Goal: Task Accomplishment & Management: Complete application form

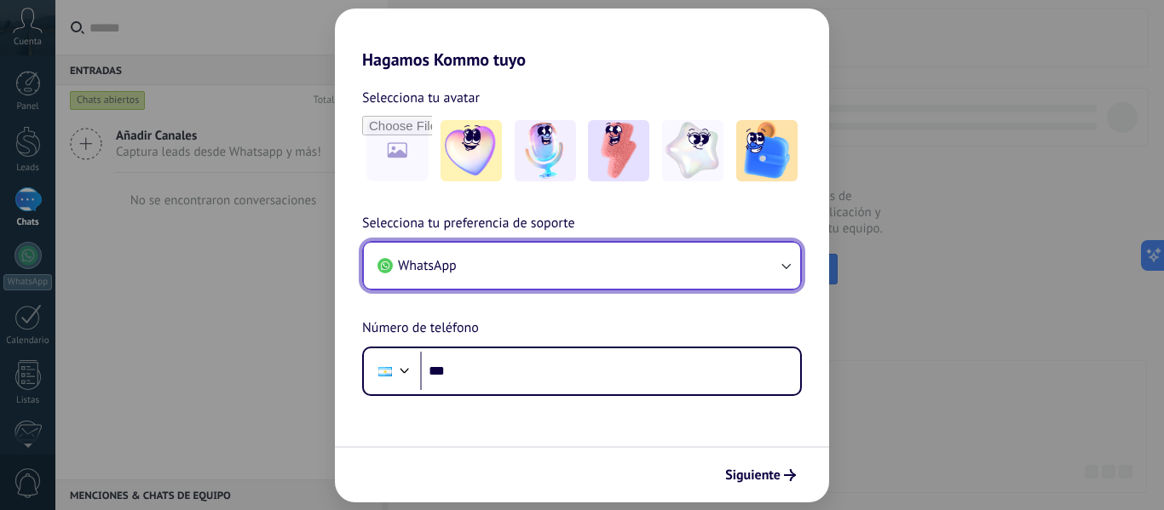
click at [579, 264] on button "WhatsApp" at bounding box center [582, 266] width 436 height 46
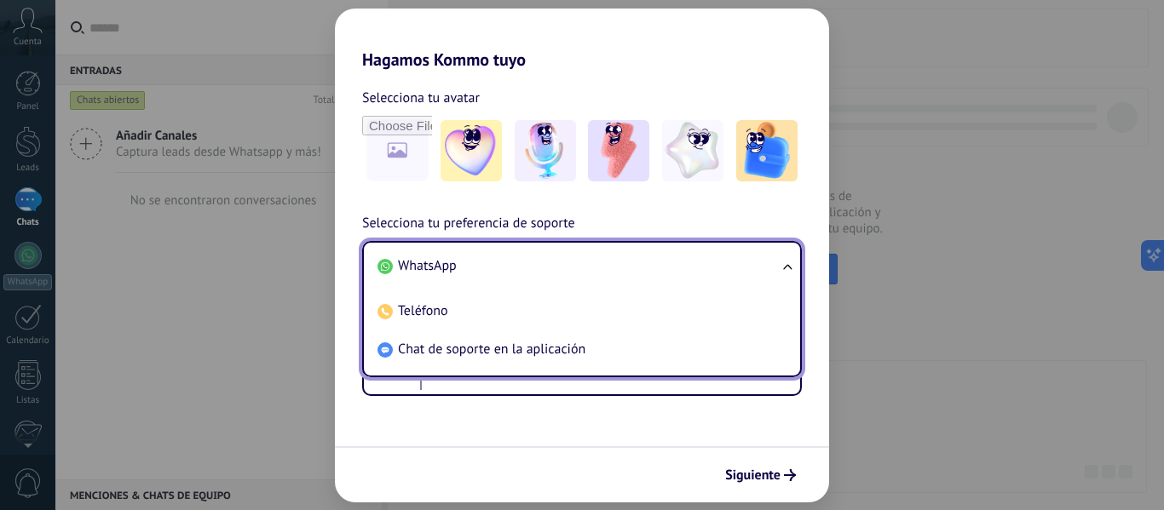
click at [579, 264] on li "WhatsApp" at bounding box center [579, 266] width 416 height 38
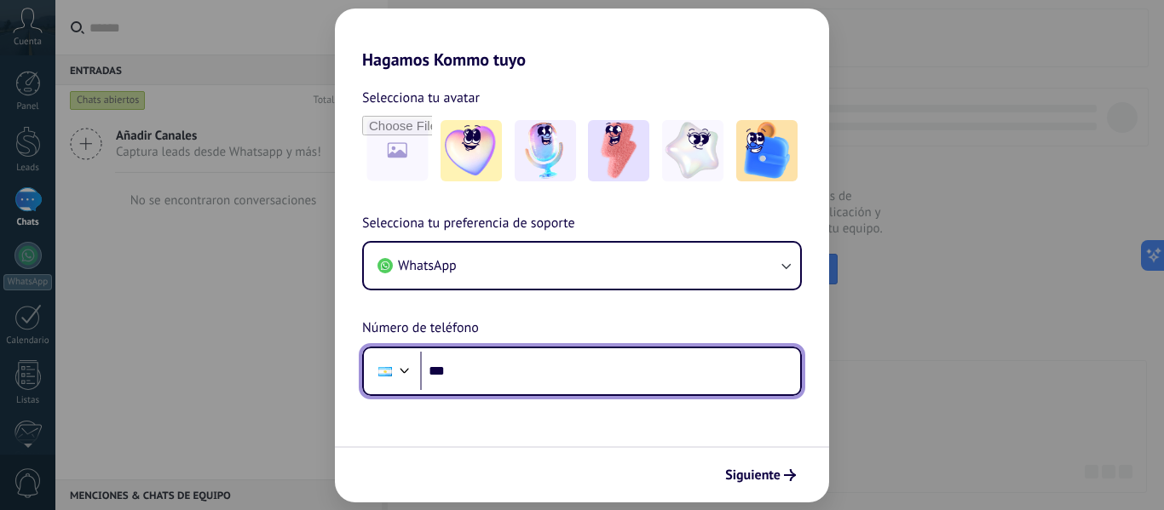
click at [485, 371] on input "***" at bounding box center [610, 371] width 380 height 39
type input "**********"
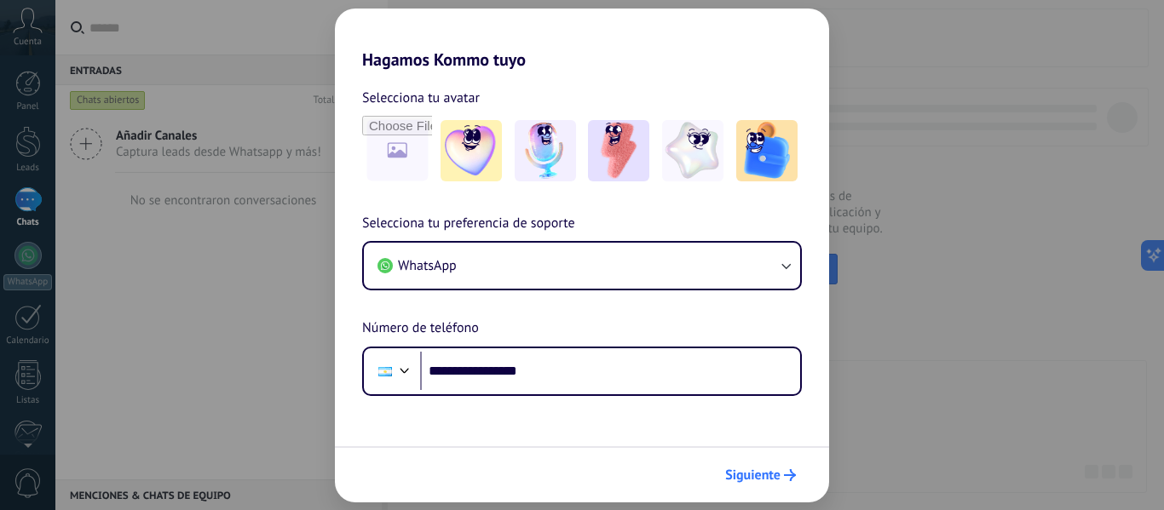
click at [797, 478] on button "Siguiente" at bounding box center [760, 475] width 86 height 29
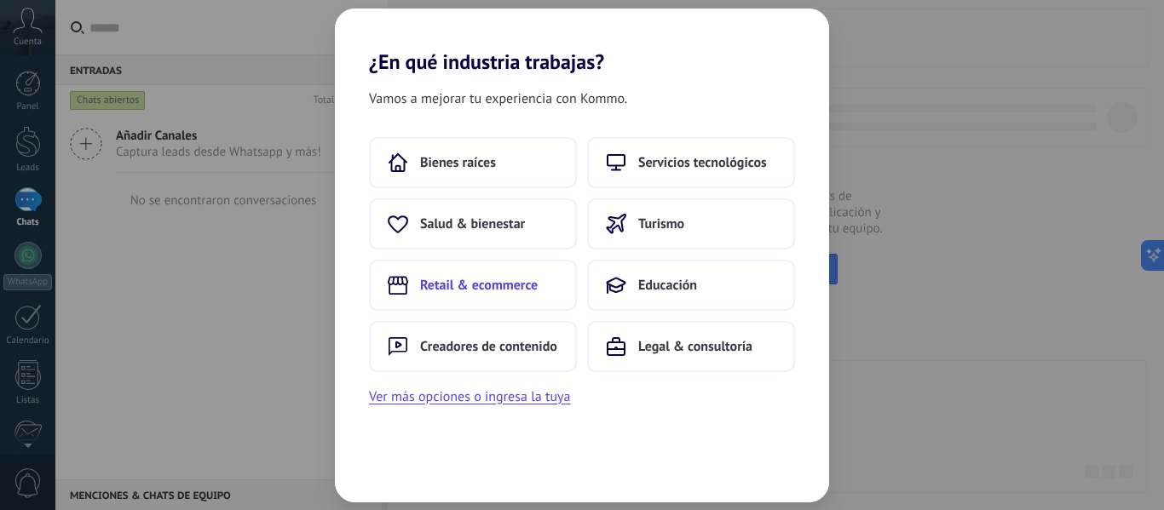
click at [527, 285] on span "Retail & ecommerce" at bounding box center [479, 285] width 118 height 17
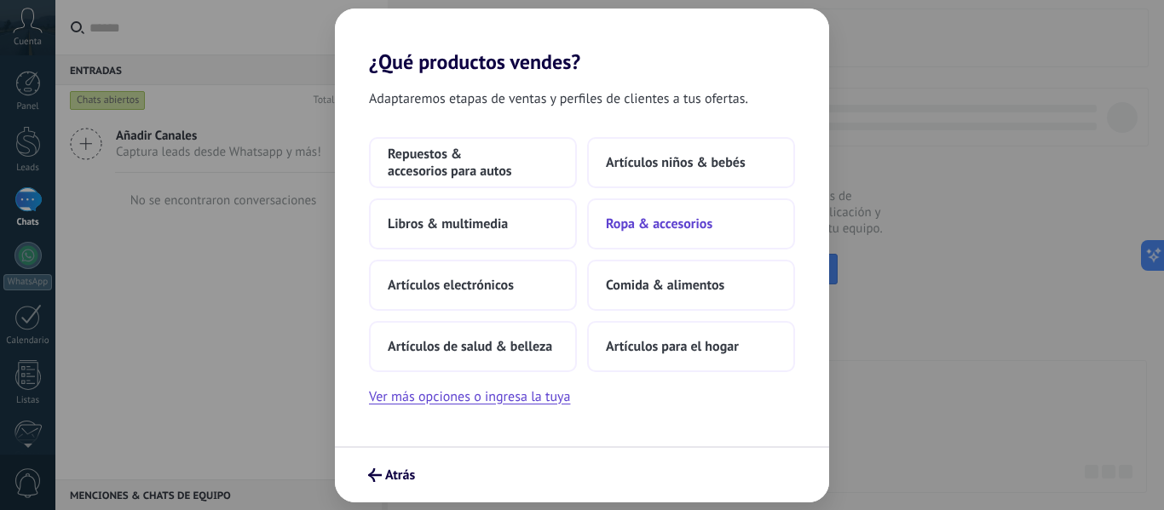
click at [659, 227] on span "Ropa & accesorios" at bounding box center [659, 224] width 106 height 17
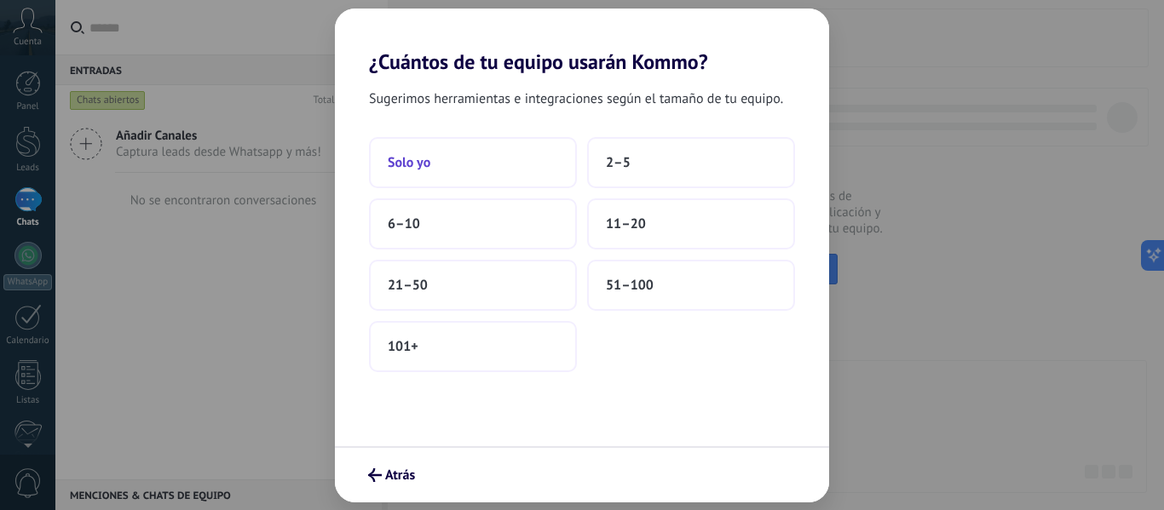
click at [496, 166] on button "Solo yo" at bounding box center [473, 162] width 208 height 51
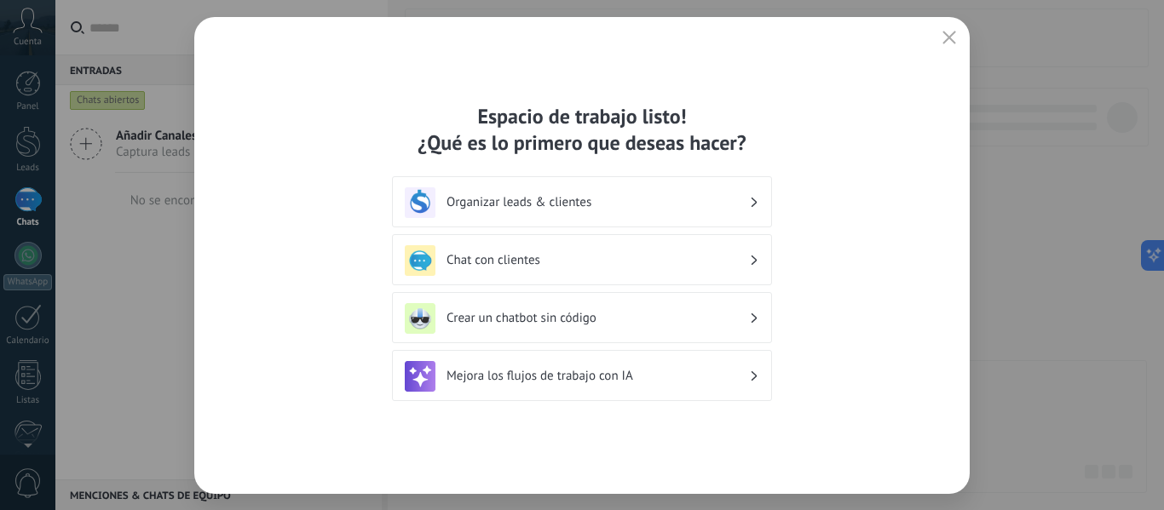
click at [948, 41] on icon "button" at bounding box center [949, 38] width 14 height 14
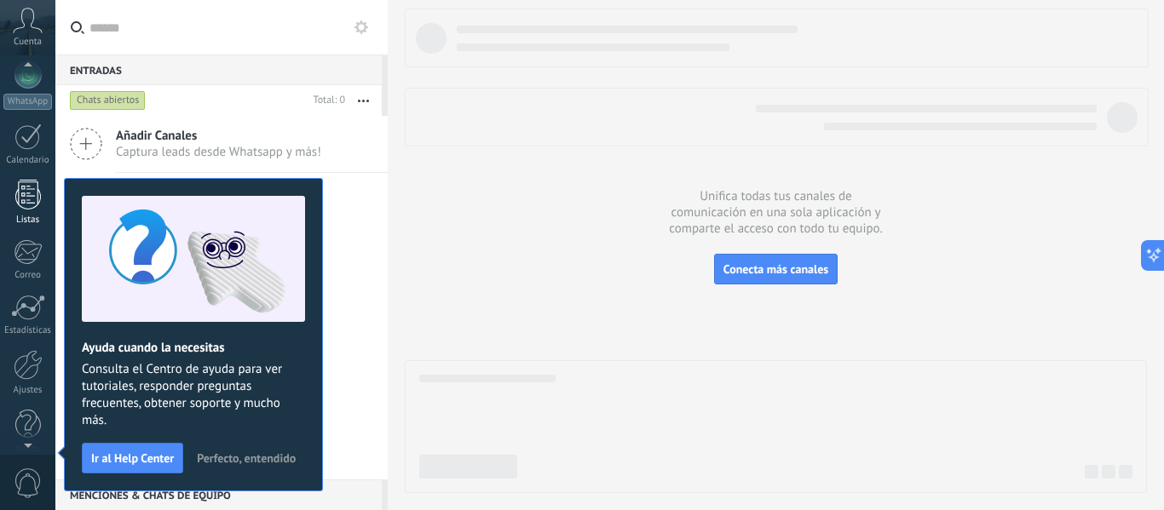
scroll to position [199, 0]
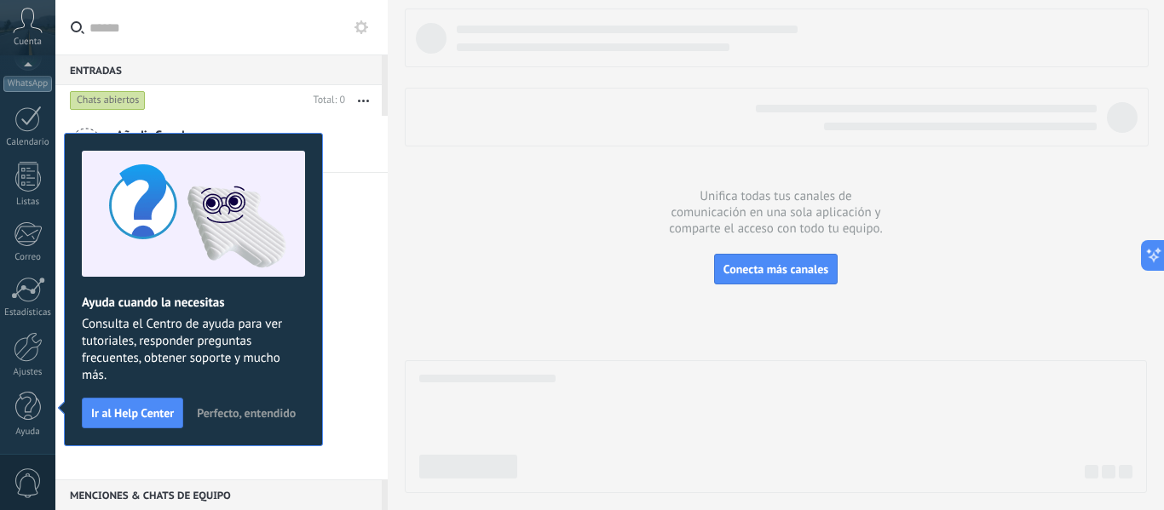
click at [35, 489] on span "0" at bounding box center [28, 484] width 29 height 30
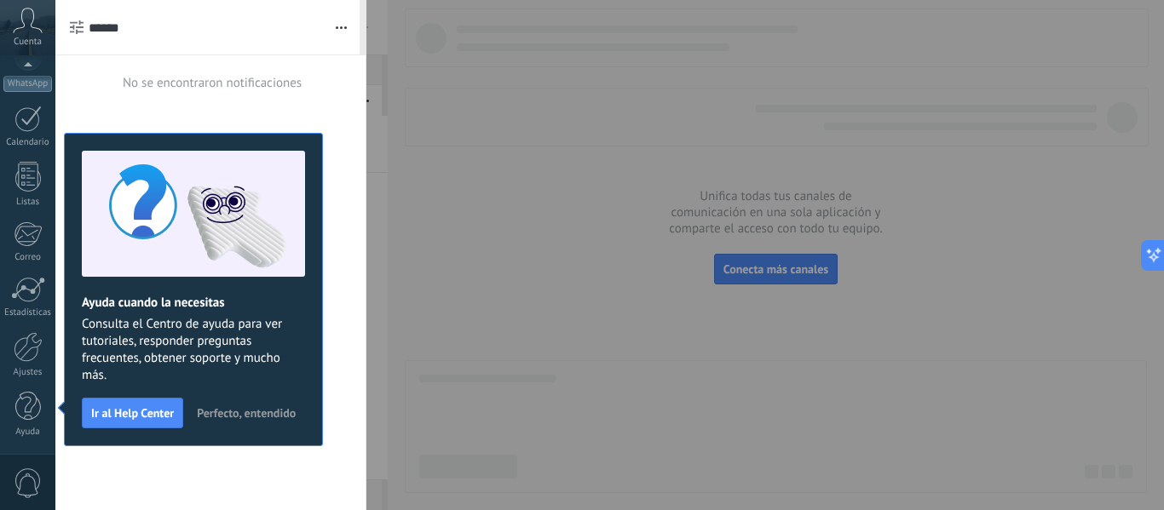
scroll to position [142, 0]
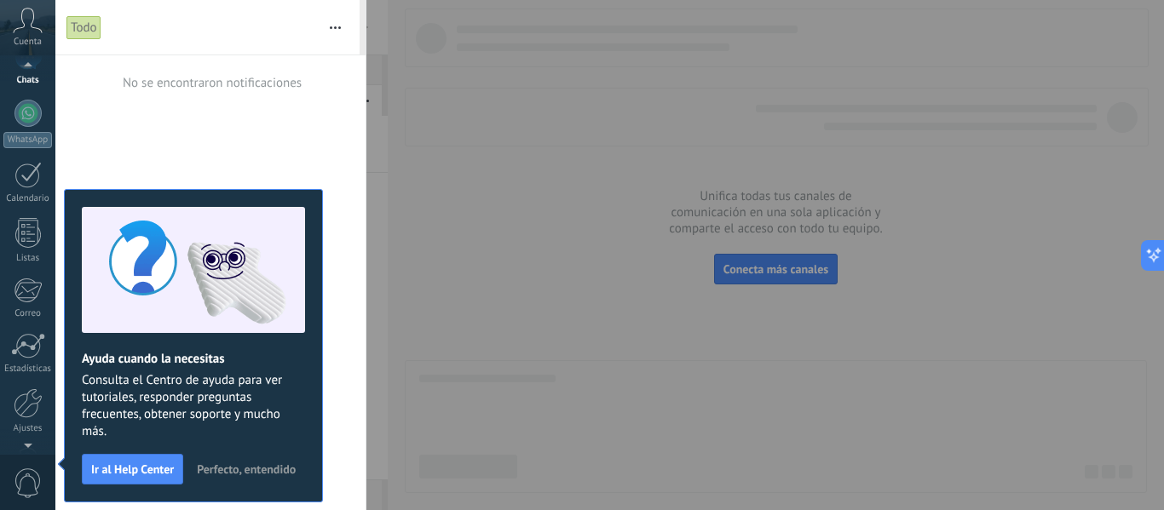
click at [31, 28] on icon at bounding box center [28, 21] width 30 height 26
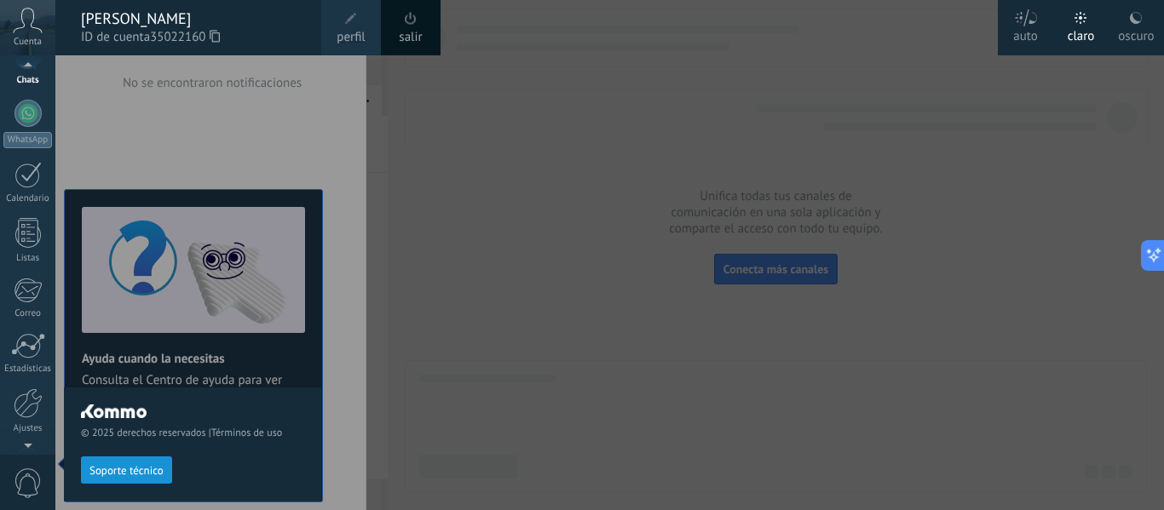
click at [332, 37] on link "perfil" at bounding box center [351, 27] width 60 height 55
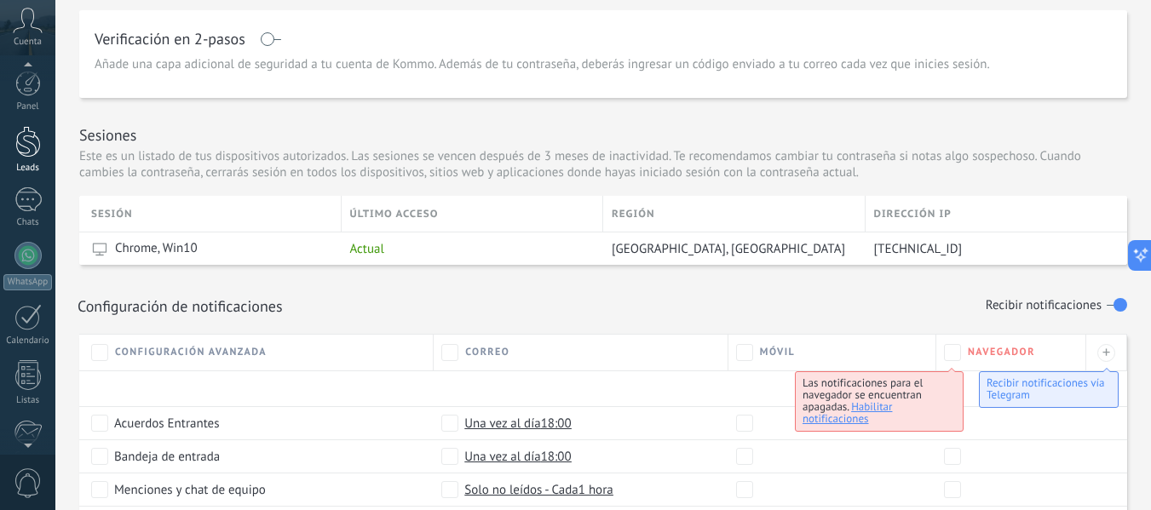
click at [29, 144] on div at bounding box center [28, 142] width 26 height 32
